Goal: Find specific fact: Find specific fact

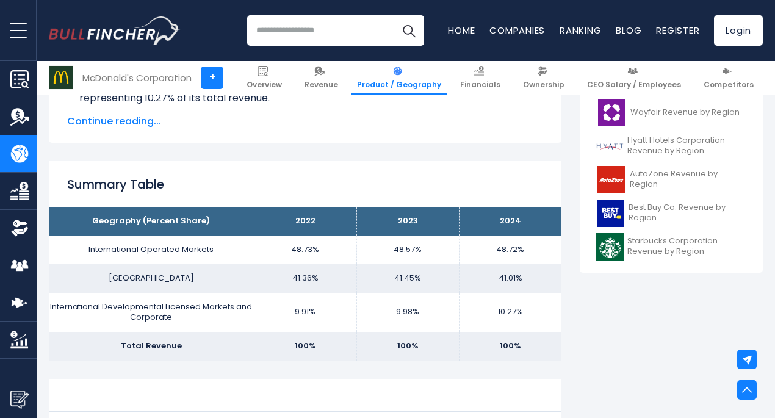
scroll to position [464, 0]
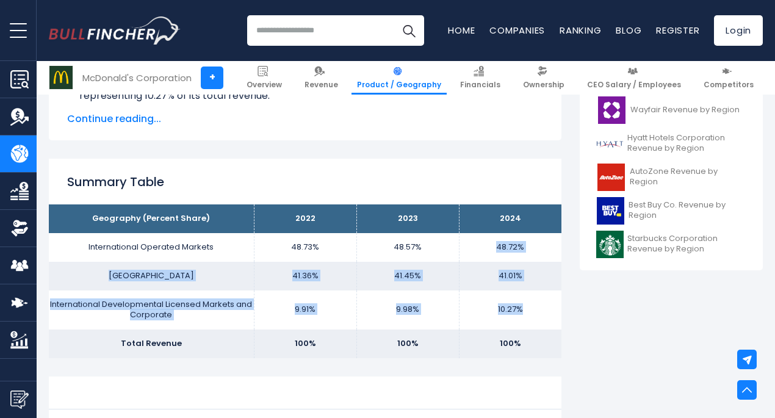
drag, startPoint x: 485, startPoint y: 242, endPoint x: 524, endPoint y: 296, distance: 66.9
click at [524, 296] on tbody "Geography (Percent Share) 2022 2023 2024 International Operated Markets 48.73% …" at bounding box center [305, 280] width 513 height 153
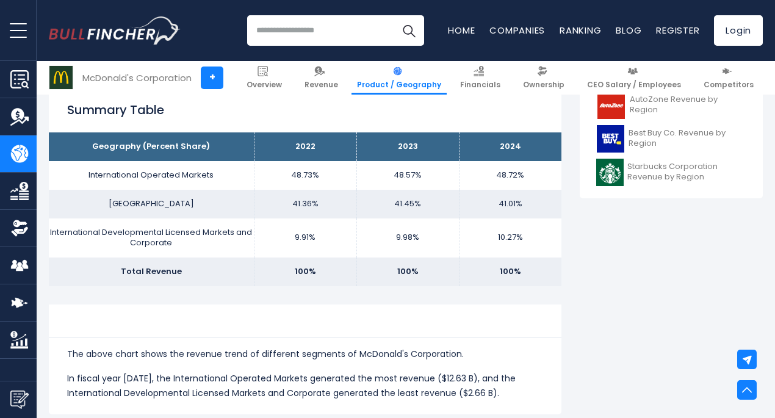
scroll to position [532, 0]
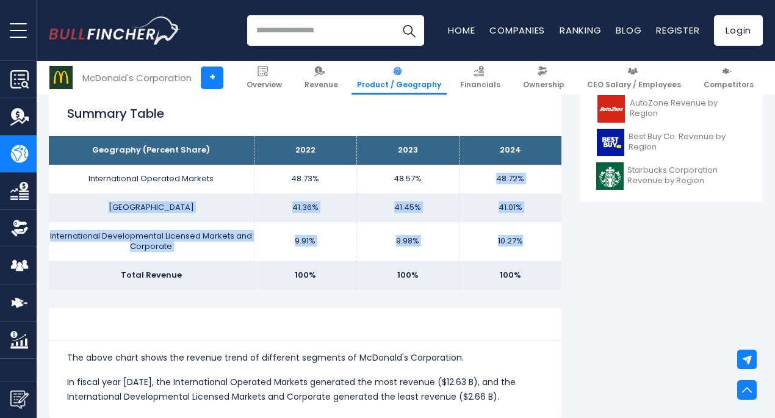
drag, startPoint x: 483, startPoint y: 174, endPoint x: 519, endPoint y: 248, distance: 82.7
click at [519, 248] on tbody "Geography (Percent Share) 2022 2023 2024 International Operated Markets 48.73% …" at bounding box center [305, 212] width 513 height 153
copy tbody "48.72% [GEOGRAPHIC_DATA] 41.36% 41.45% 41.01% International Developmental Licen…"
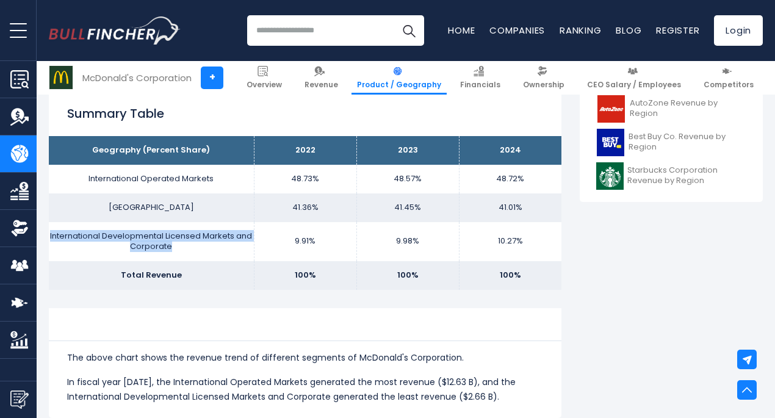
drag, startPoint x: 41, startPoint y: 235, endPoint x: 174, endPoint y: 249, distance: 133.2
click at [174, 249] on td "International Developmental Licensed Markets and Corporate" at bounding box center [151, 241] width 205 height 39
copy td "International Developmental Licensed Markets and Corporate"
